Goal: Find contact information: Find contact information

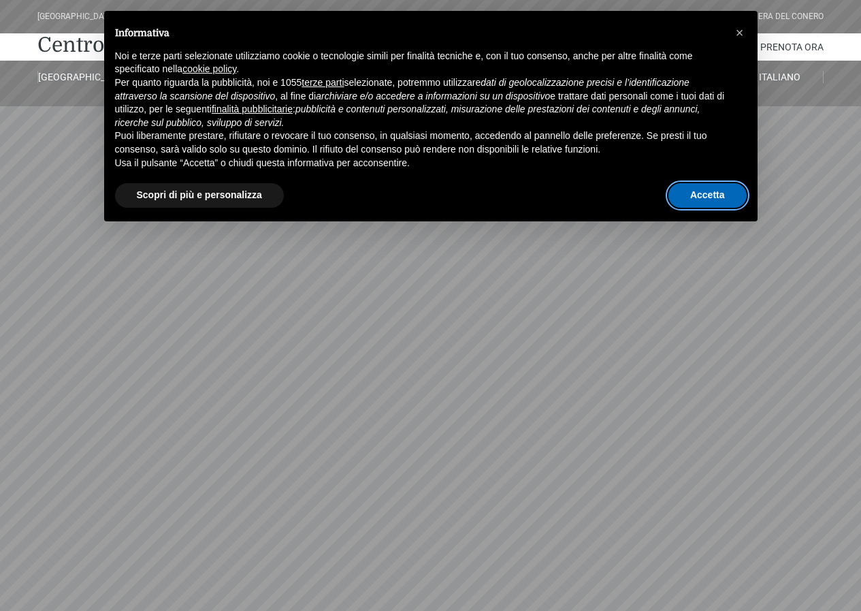
click at [719, 189] on button "Accetta" at bounding box center [708, 195] width 78 height 25
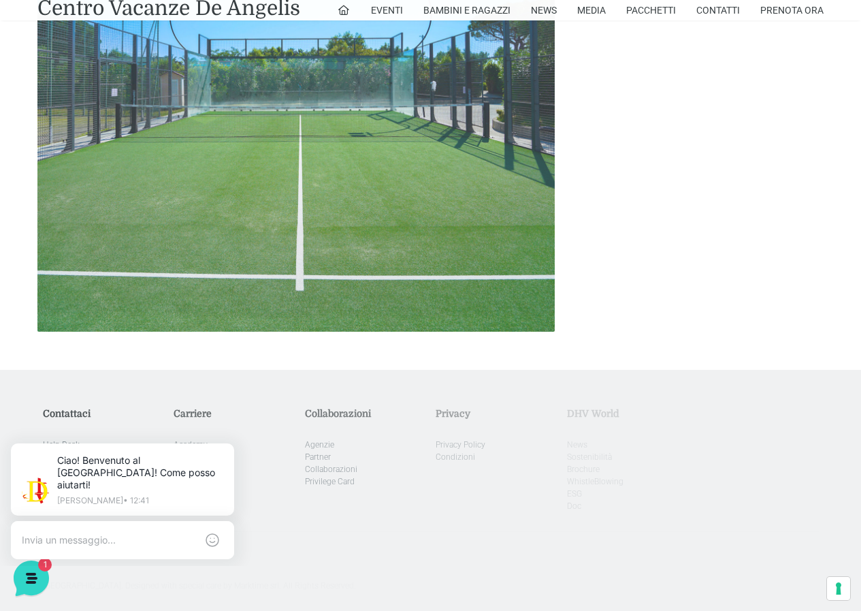
scroll to position [1468, 0]
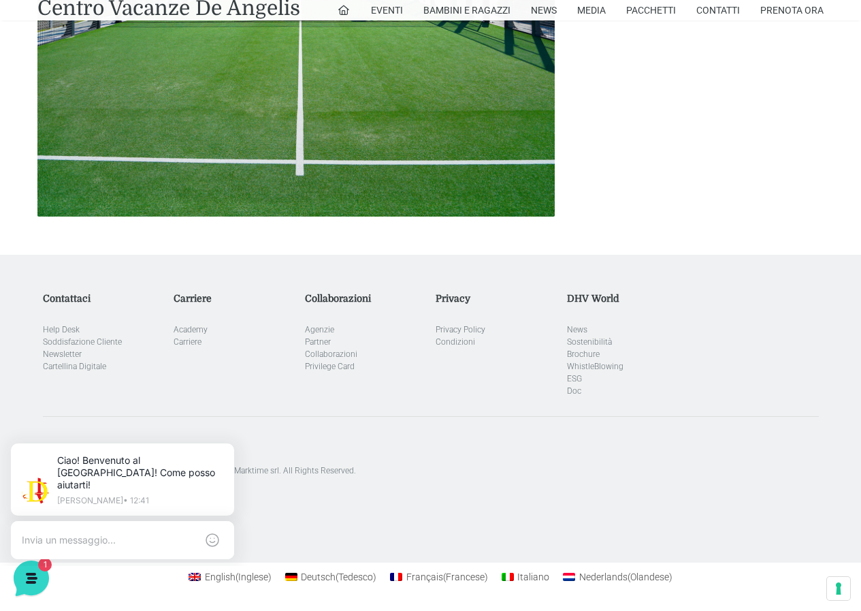
click at [276, 445] on aside "[GEOGRAPHIC_DATA]. Designed with special care by Marktime srl. All Rights Reser…" at bounding box center [431, 446] width 776 height 61
drag, startPoint x: 230, startPoint y: 445, endPoint x: 225, endPoint y: 872, distance: 426.9
click at [234, 445] on icon at bounding box center [231, 446] width 11 height 11
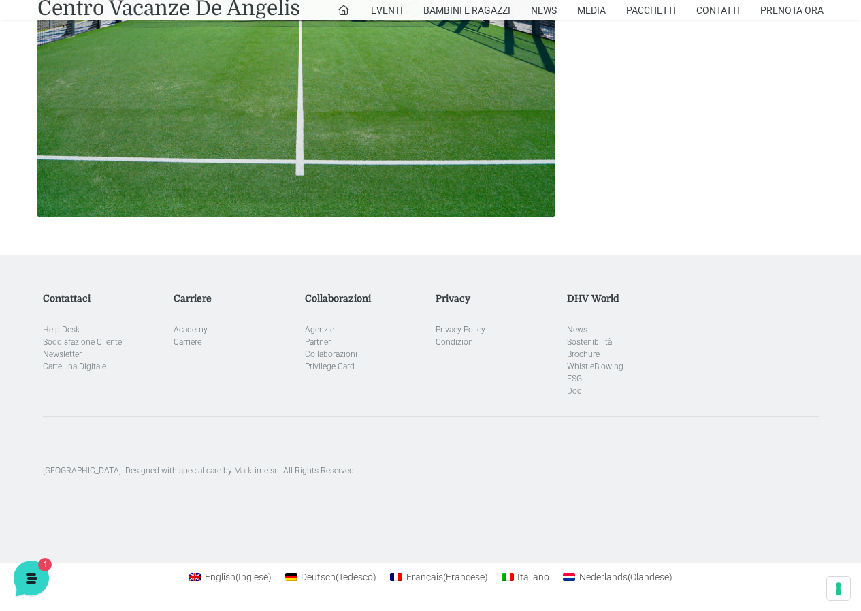
drag, startPoint x: 858, startPoint y: 456, endPoint x: 852, endPoint y: 409, distance: 46.7
click at [852, 409] on div "Contattaci Help Desk Soddisfazione Cliente Newsletter Cartellina Digitale Carri…" at bounding box center [430, 409] width 861 height 232
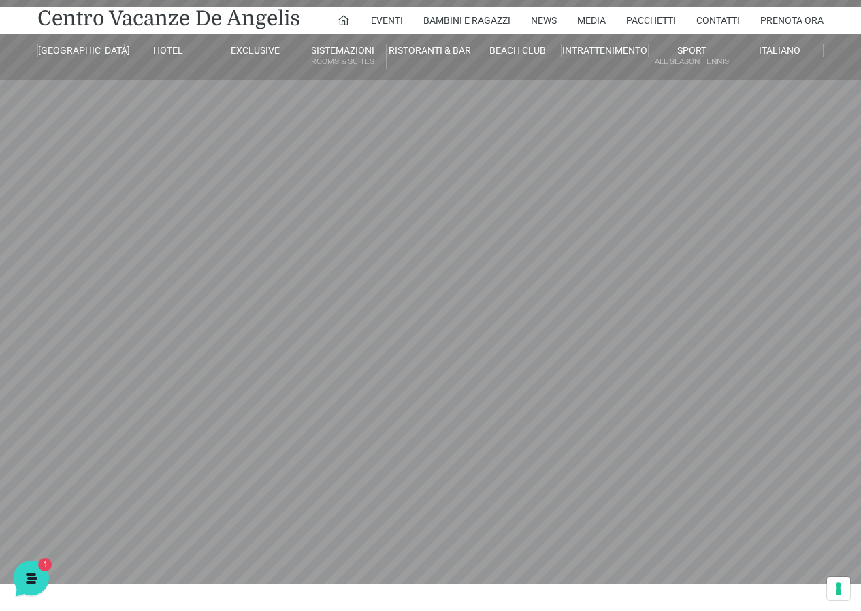
scroll to position [0, 0]
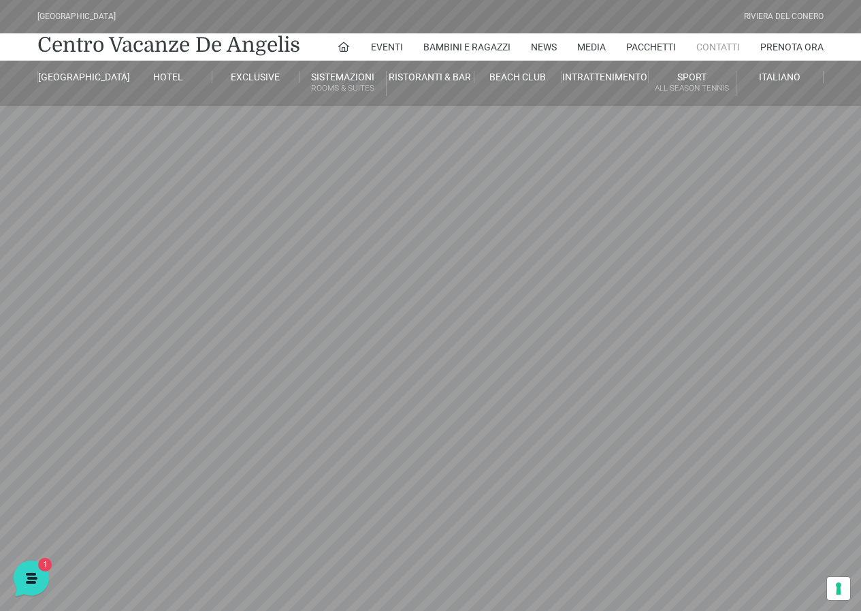
click at [732, 47] on link "Contatti" at bounding box center [719, 46] width 44 height 27
